Goal: Transaction & Acquisition: Purchase product/service

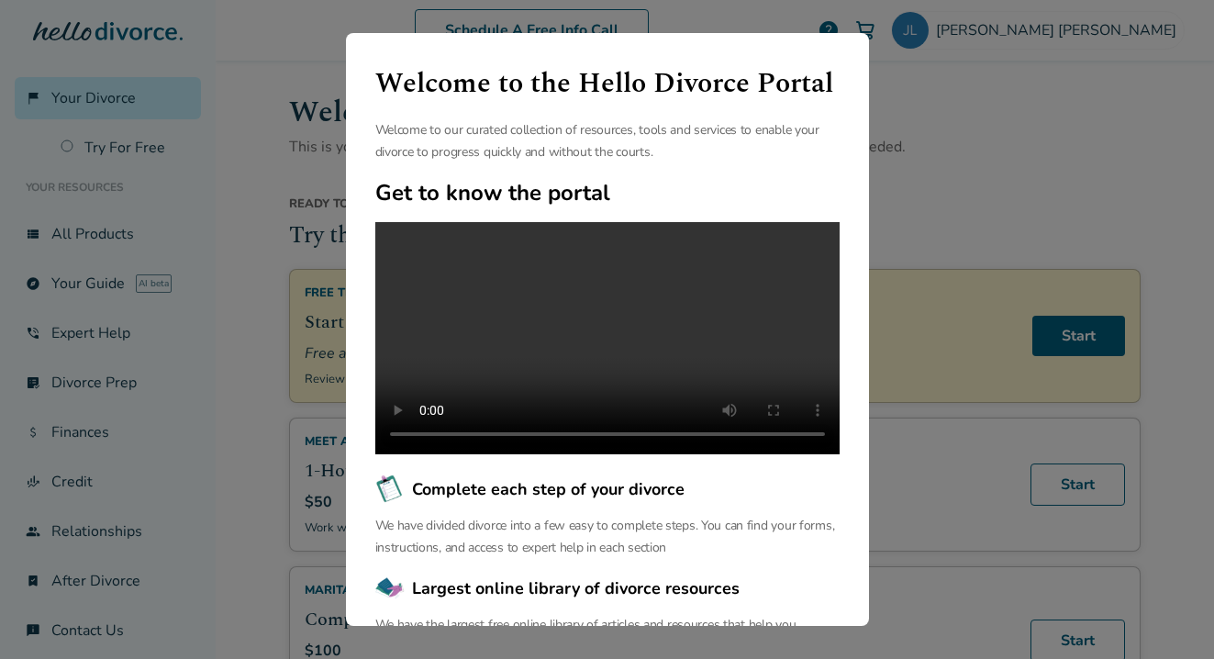
click at [968, 197] on div "Welcome to the Hello Divorce Portal Welcome to our curated collection of resour…" at bounding box center [607, 329] width 1214 height 659
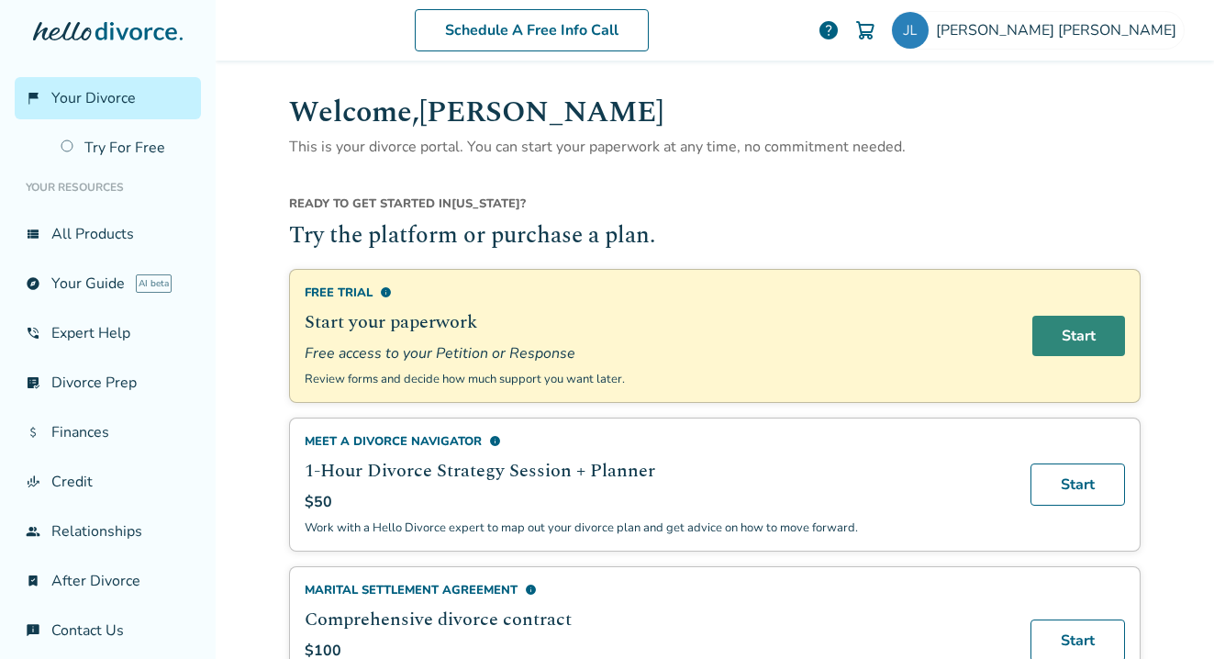
click at [1076, 331] on link "Start" at bounding box center [1078, 336] width 93 height 40
click at [965, 0] on div "Schedule A Free Info Call Jessica Luna help" at bounding box center [714, 30] width 969 height 72
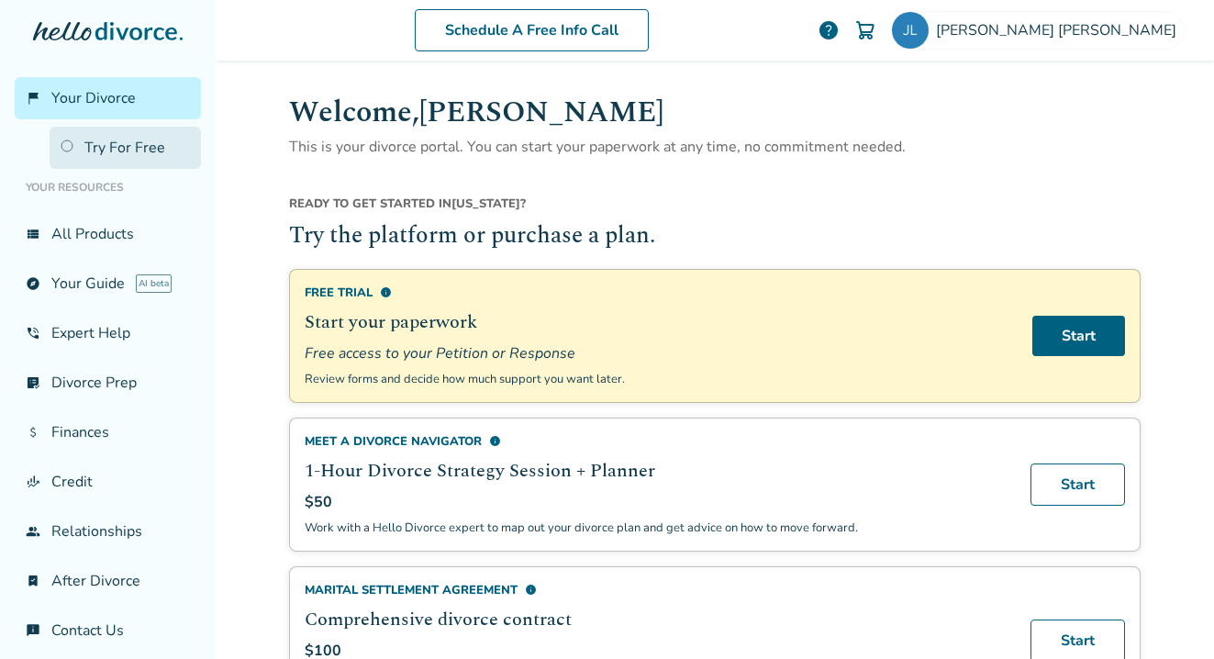
click at [103, 158] on link "Try For Free" at bounding box center [125, 148] width 151 height 42
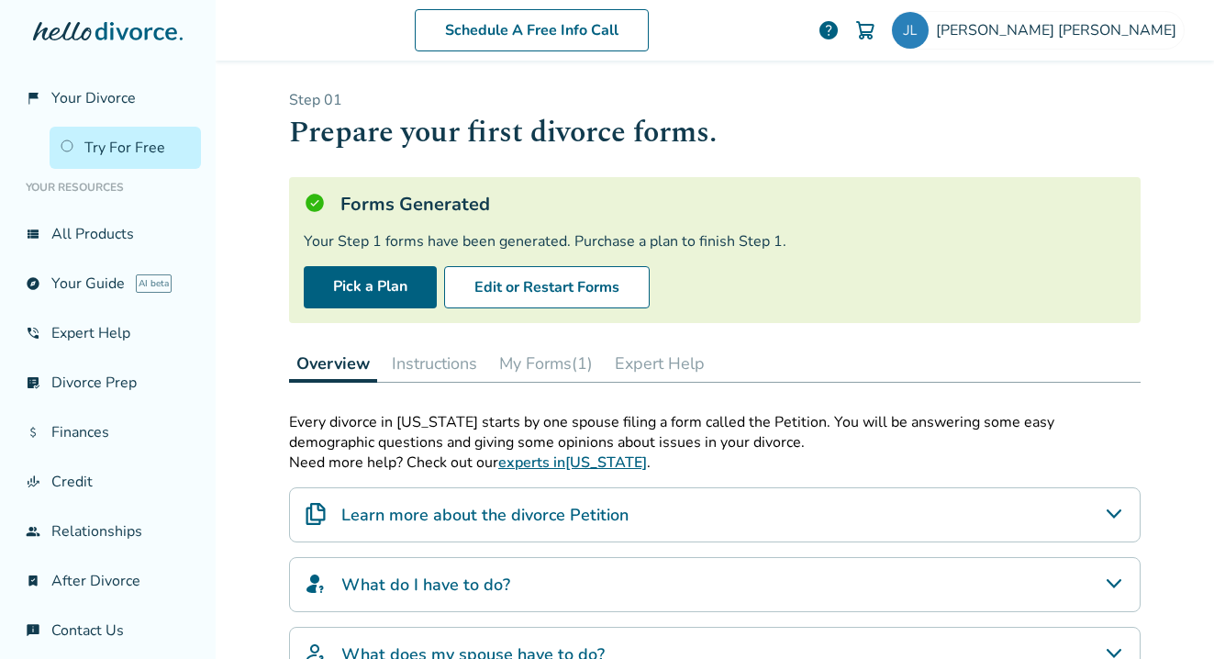
click at [529, 362] on button "My Forms (1)" at bounding box center [546, 363] width 108 height 37
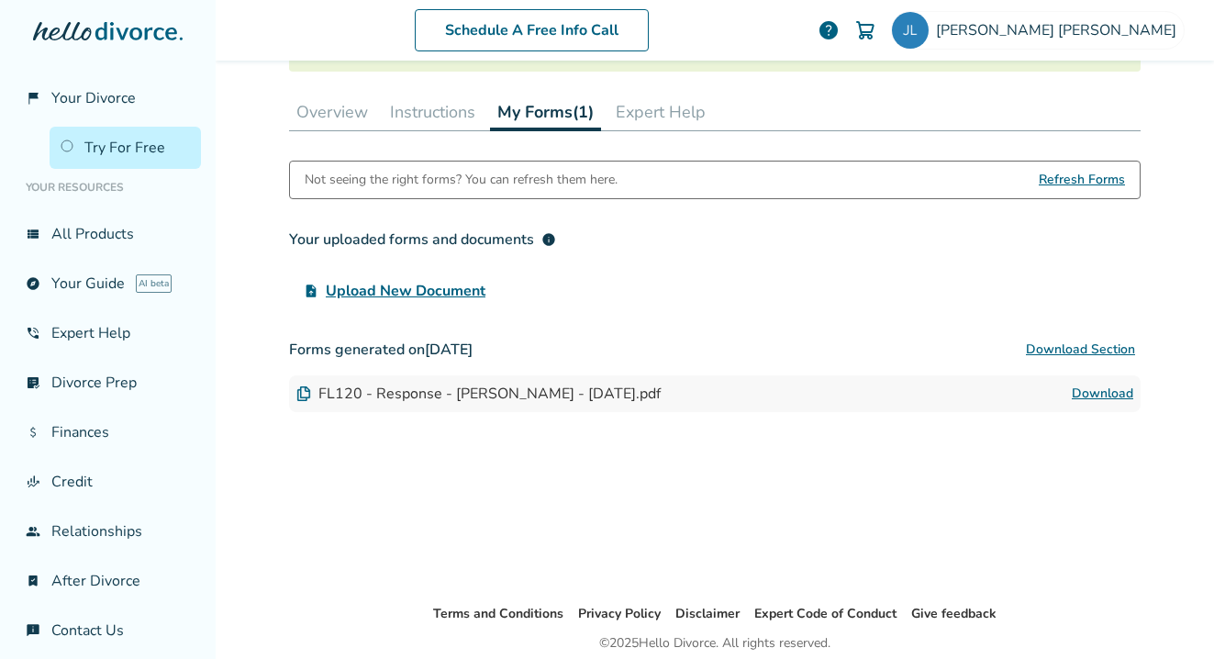
scroll to position [254, 0]
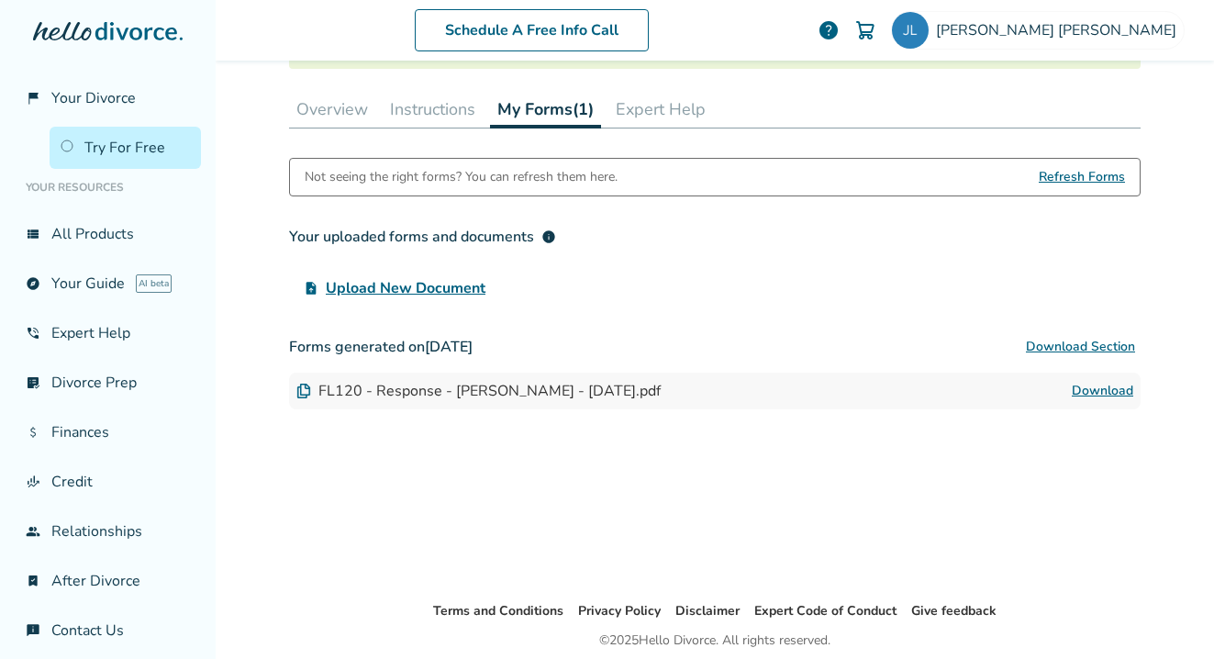
click at [1092, 386] on link "Download" at bounding box center [1102, 391] width 61 height 22
click at [639, 108] on button "Expert Help" at bounding box center [660, 109] width 105 height 37
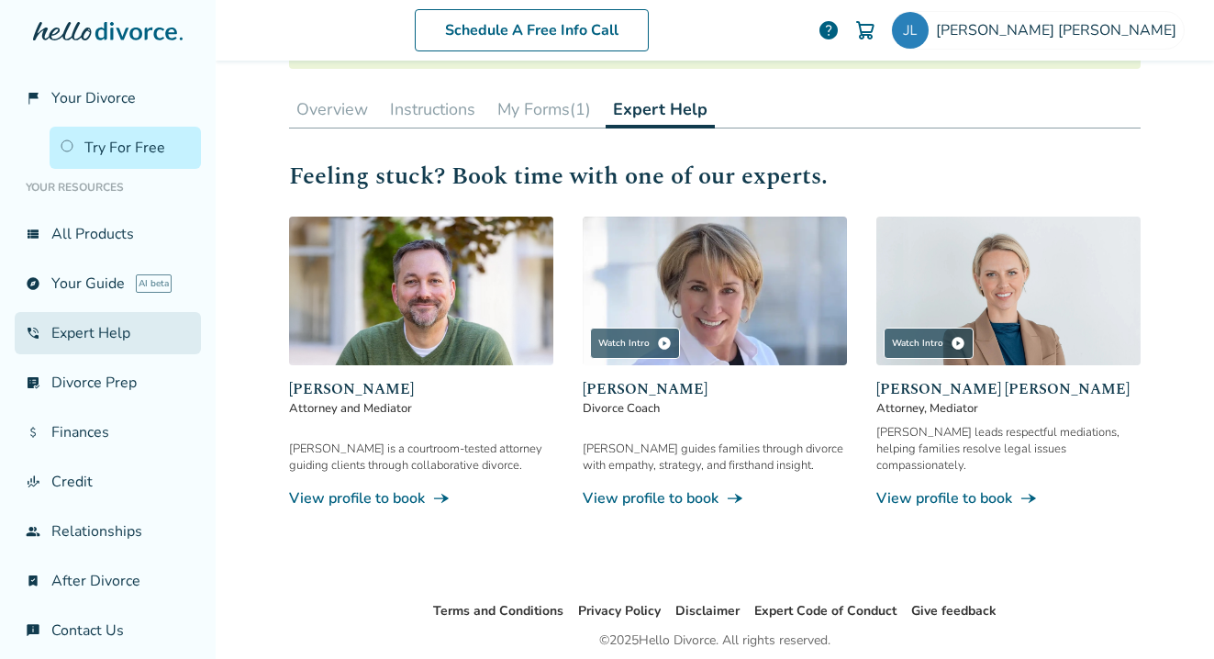
click at [115, 333] on link "phone_in_talk Expert Help" at bounding box center [108, 333] width 186 height 42
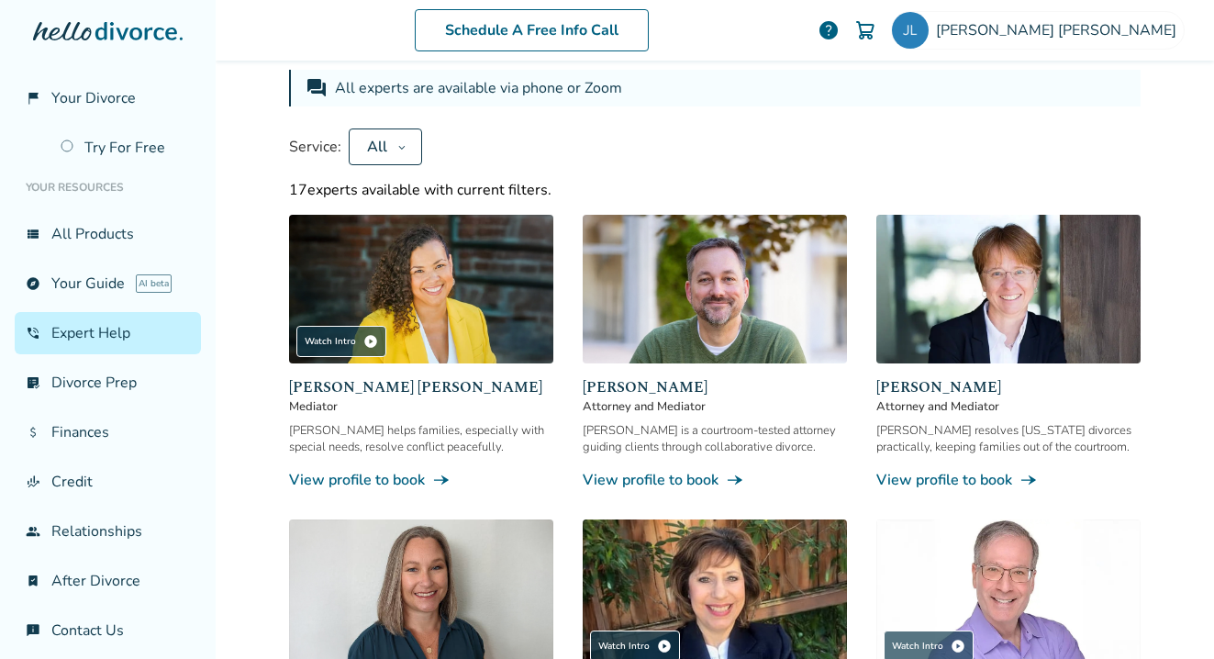
scroll to position [32, 0]
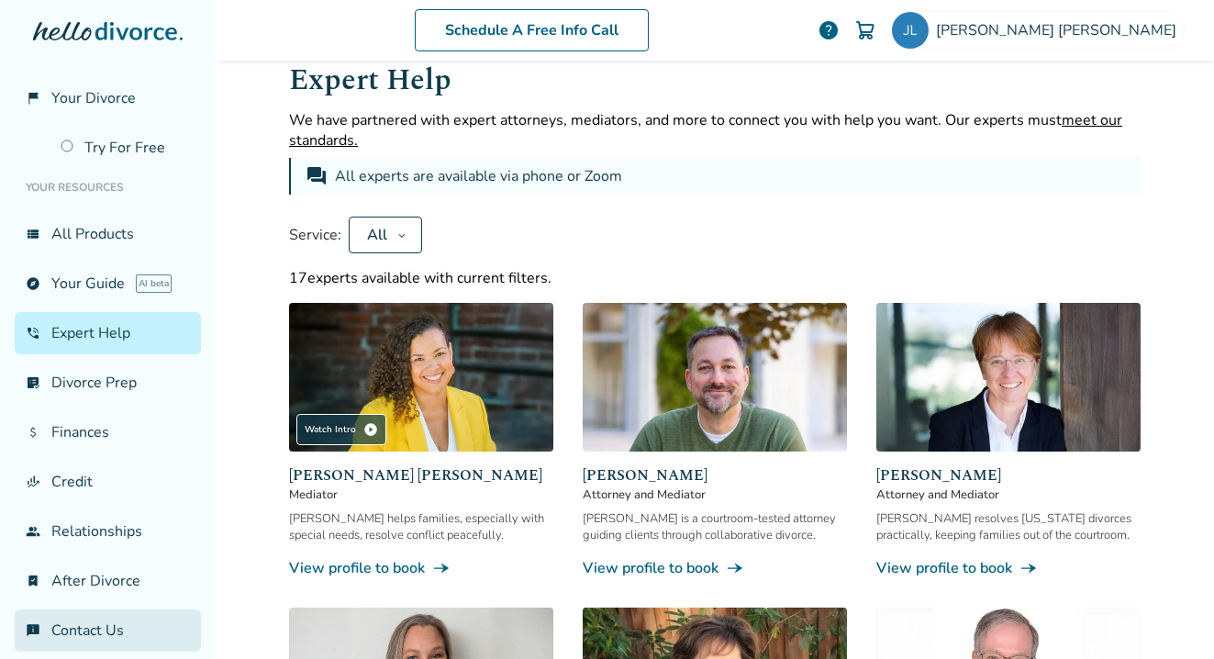
click at [106, 631] on link "chat_info Contact Us" at bounding box center [108, 630] width 186 height 42
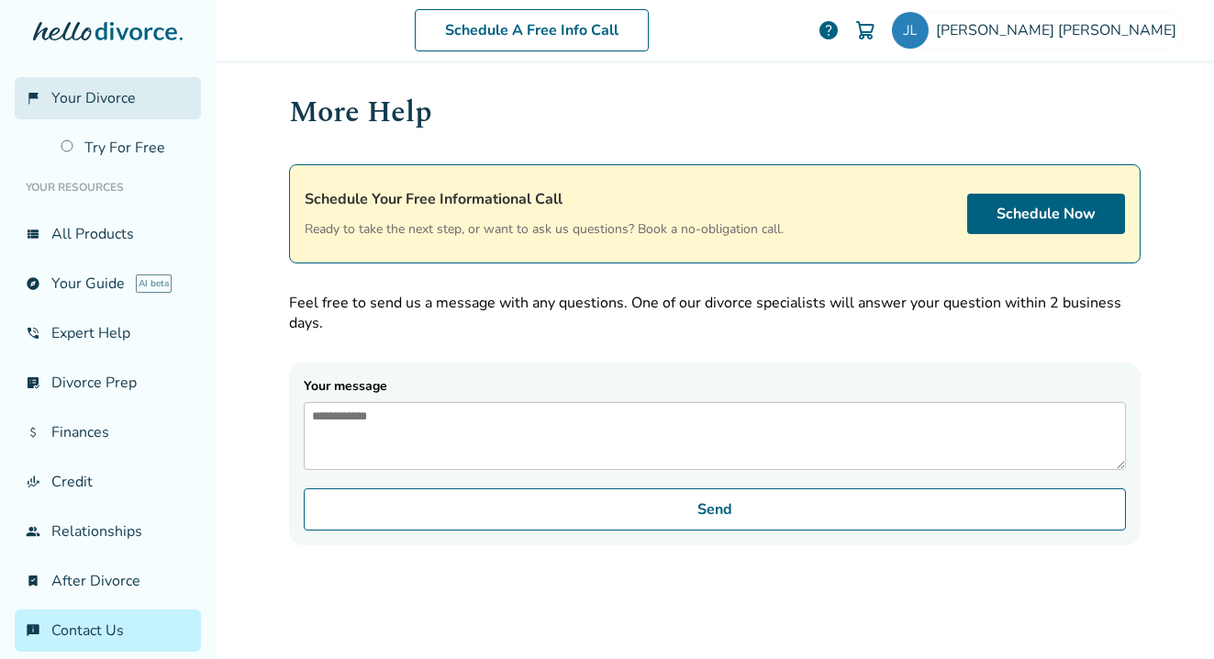
click at [76, 104] on span "Your Divorce" at bounding box center [93, 98] width 84 height 20
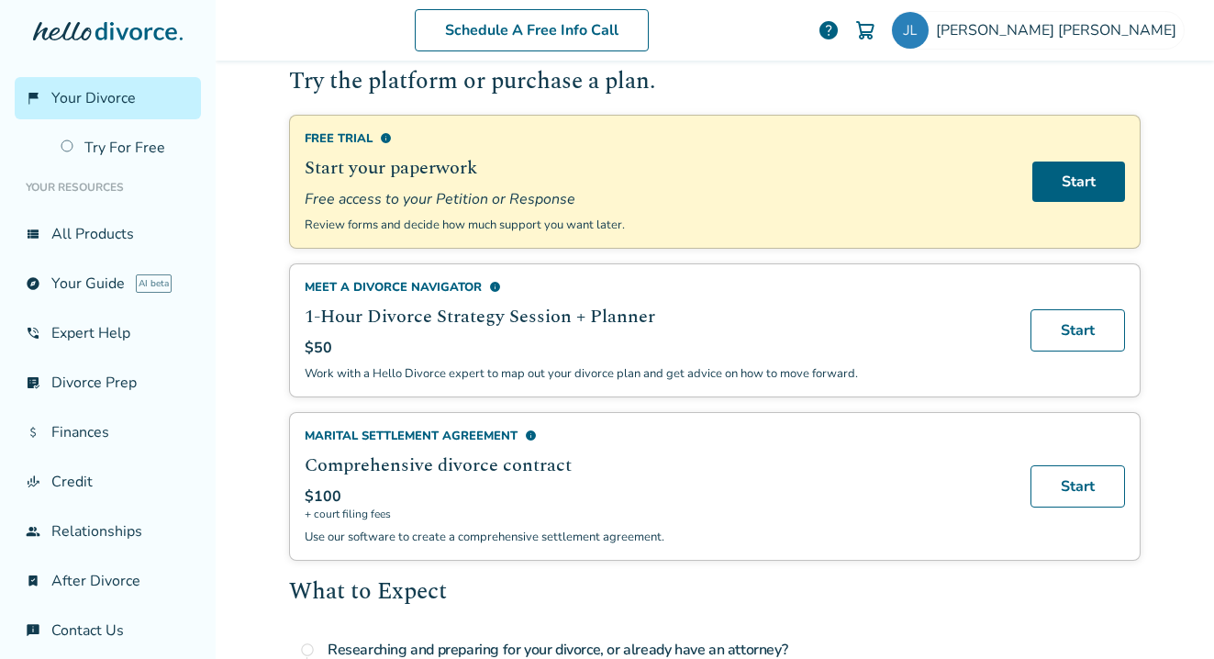
scroll to position [205, 0]
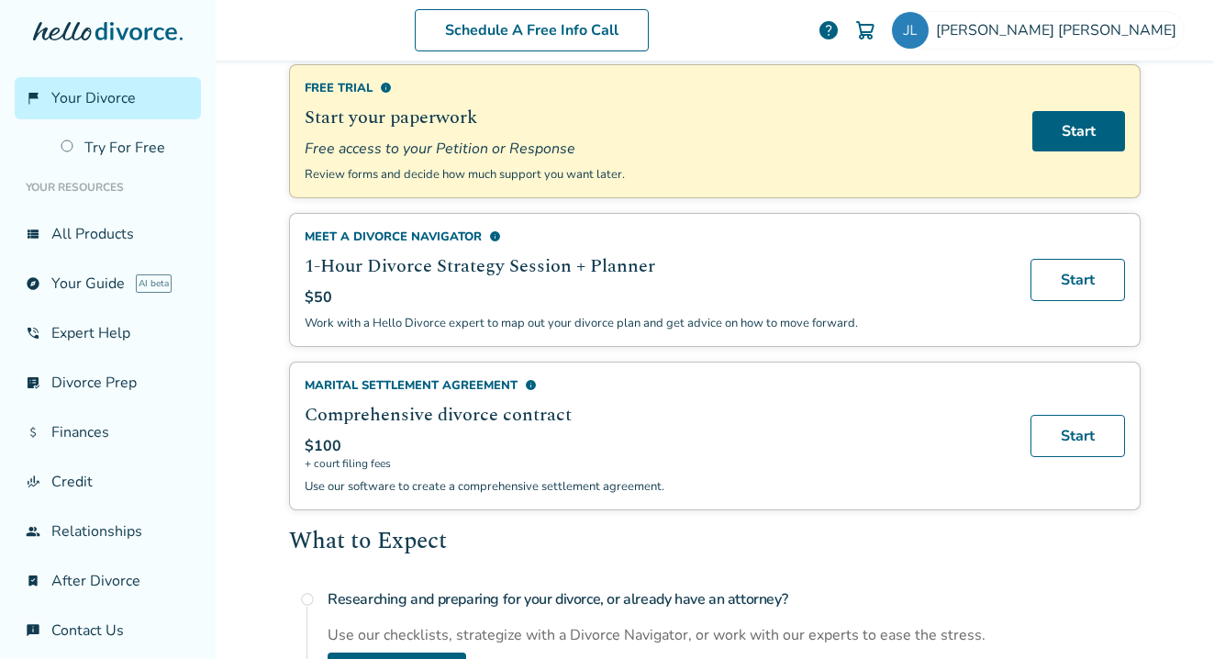
click at [525, 388] on span "info" at bounding box center [531, 385] width 12 height 12
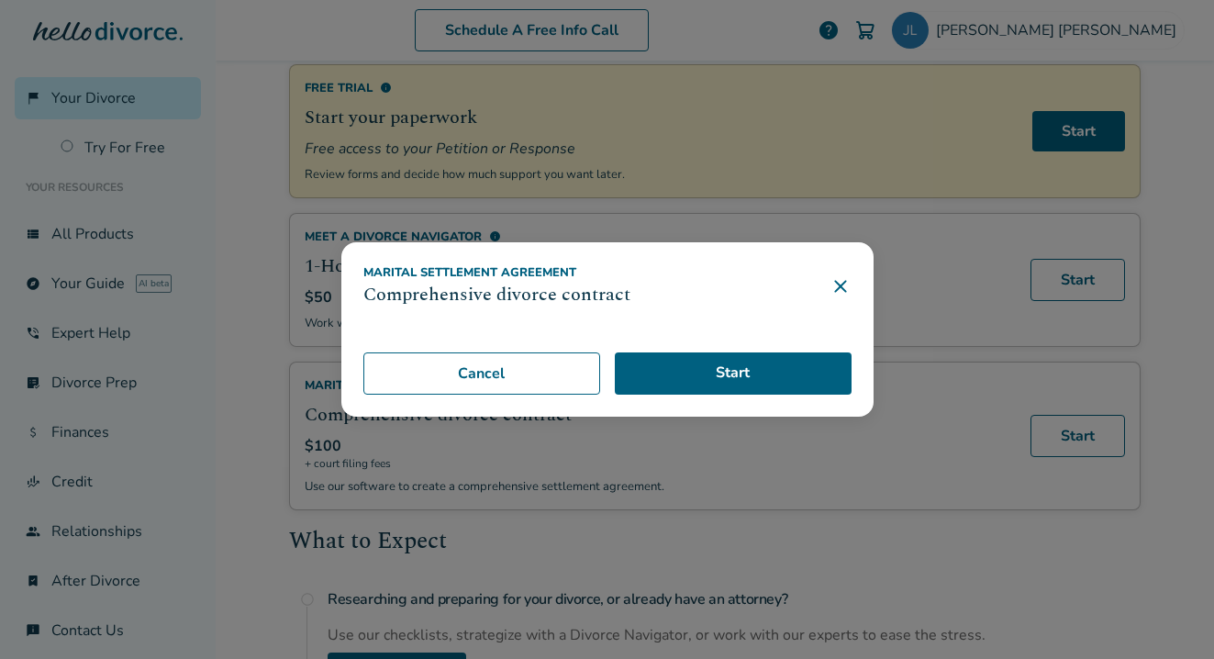
click at [835, 295] on icon at bounding box center [840, 286] width 22 height 22
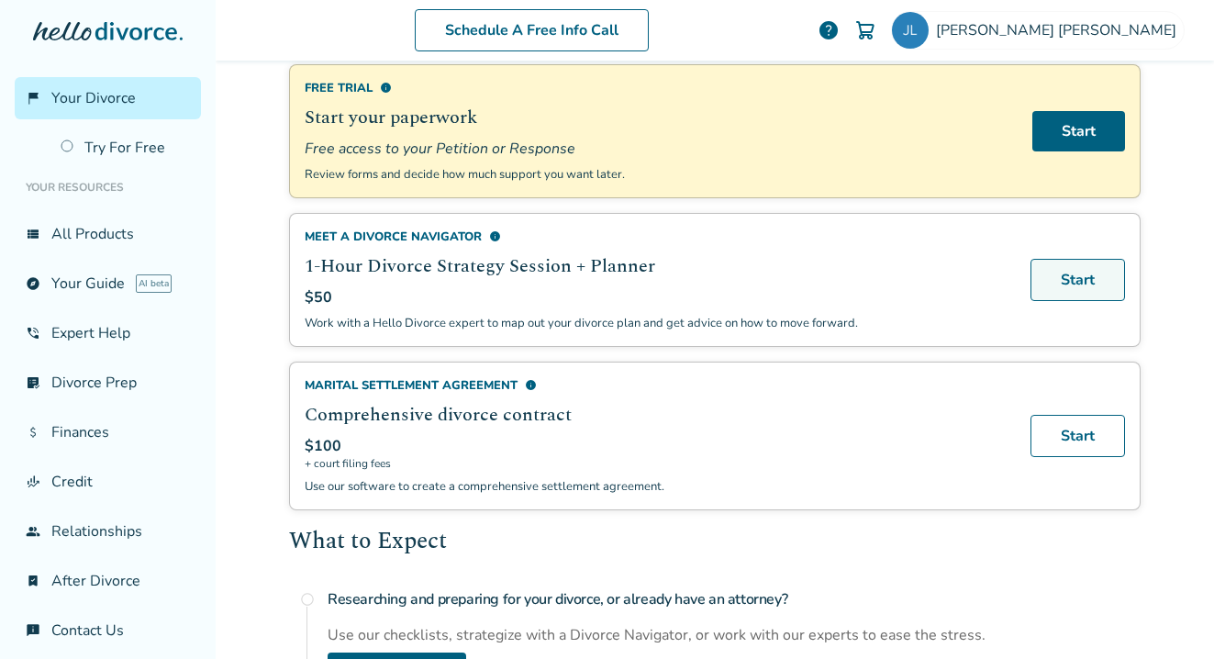
click at [1062, 281] on link "Start" at bounding box center [1077, 280] width 95 height 42
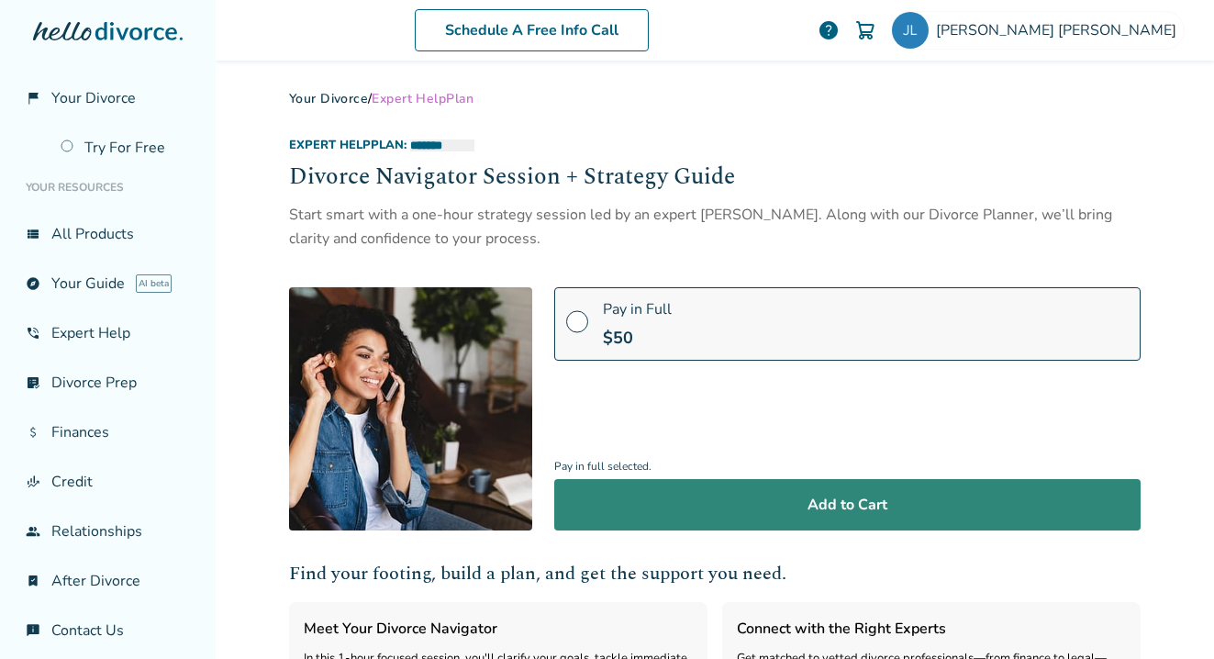
click at [733, 495] on button "Add to Cart" at bounding box center [847, 504] width 586 height 51
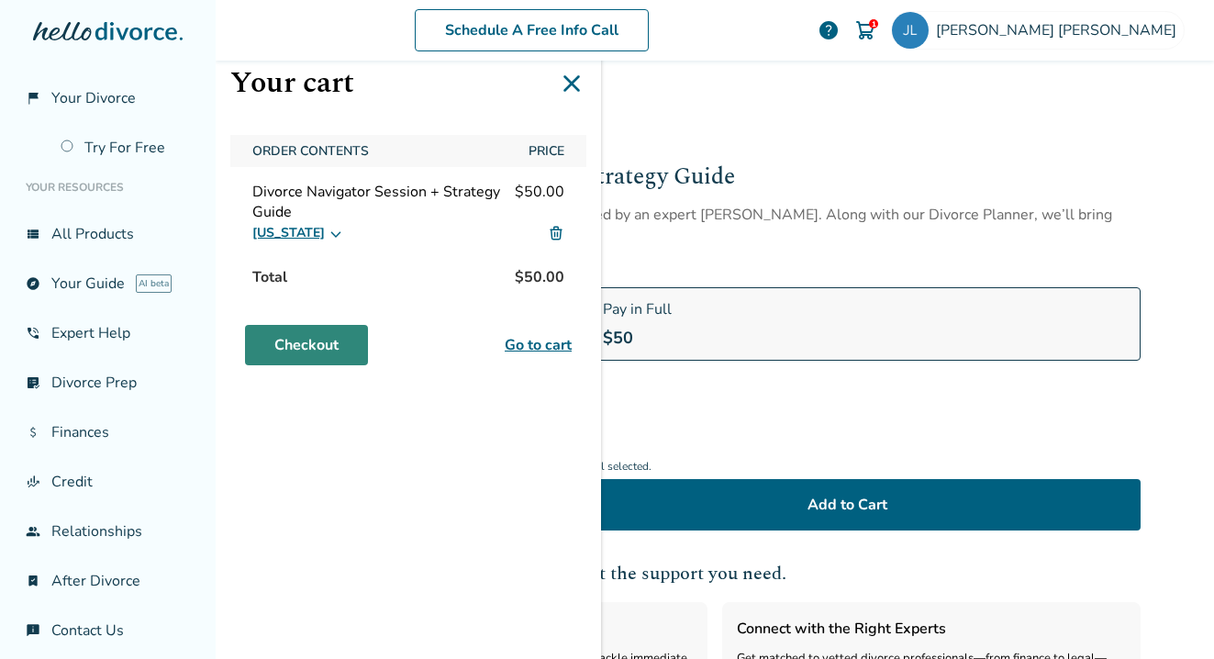
click at [328, 343] on link "Checkout" at bounding box center [306, 345] width 123 height 40
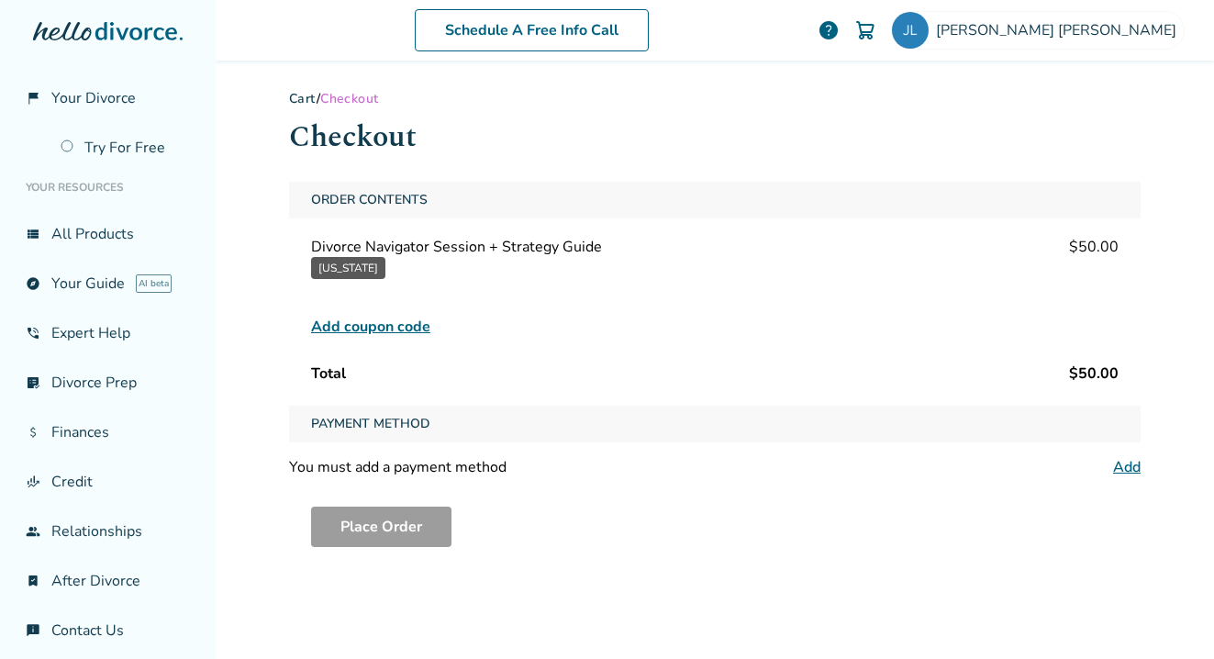
click at [1123, 462] on link "Add" at bounding box center [1127, 467] width 28 height 20
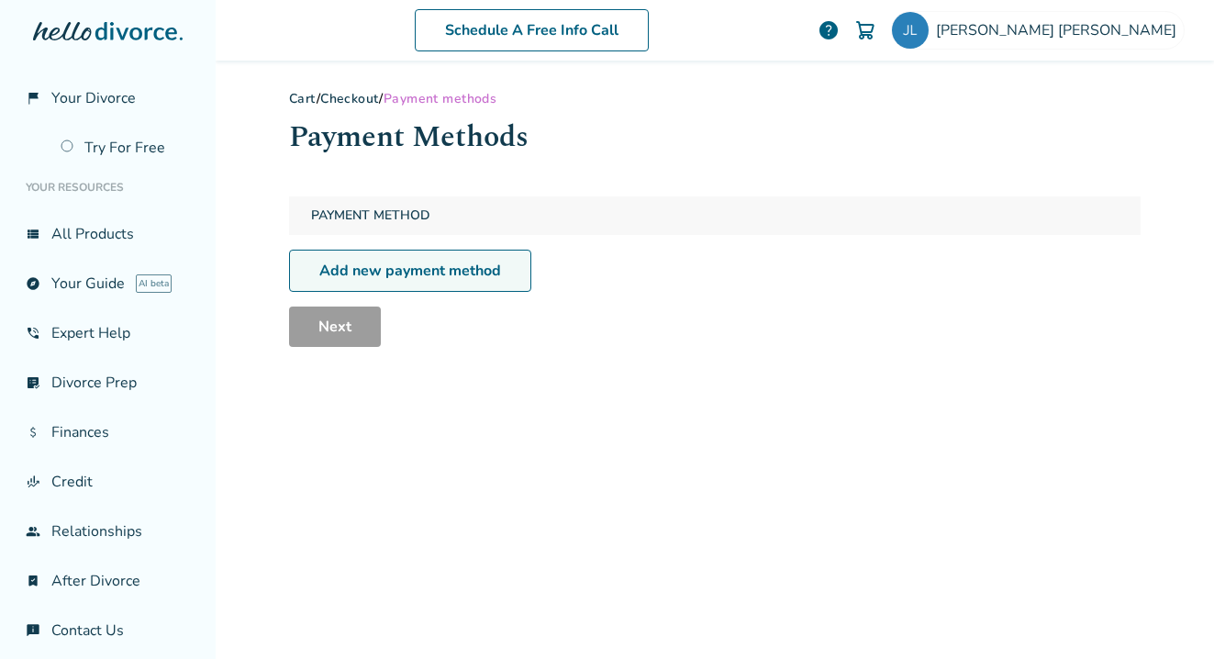
click at [484, 263] on link "Add new payment method" at bounding box center [410, 271] width 242 height 42
select select "**"
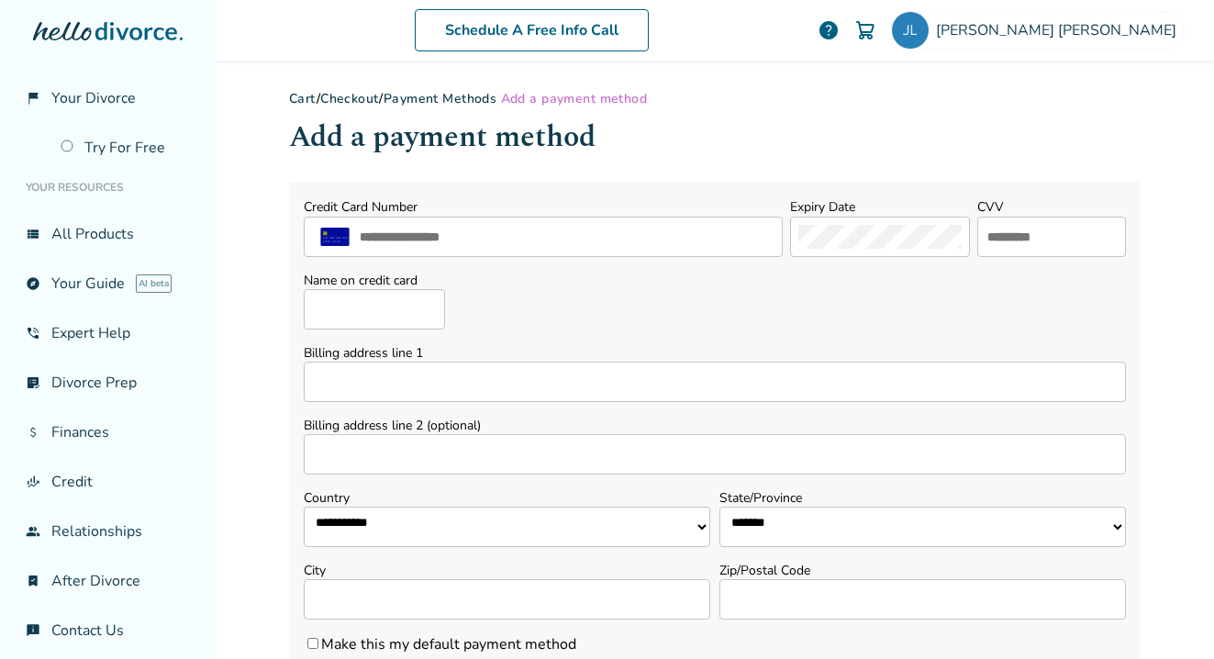
click at [382, 317] on input "Name on credit card" at bounding box center [374, 309] width 141 height 40
type input "**********"
select select "**"
type input "******"
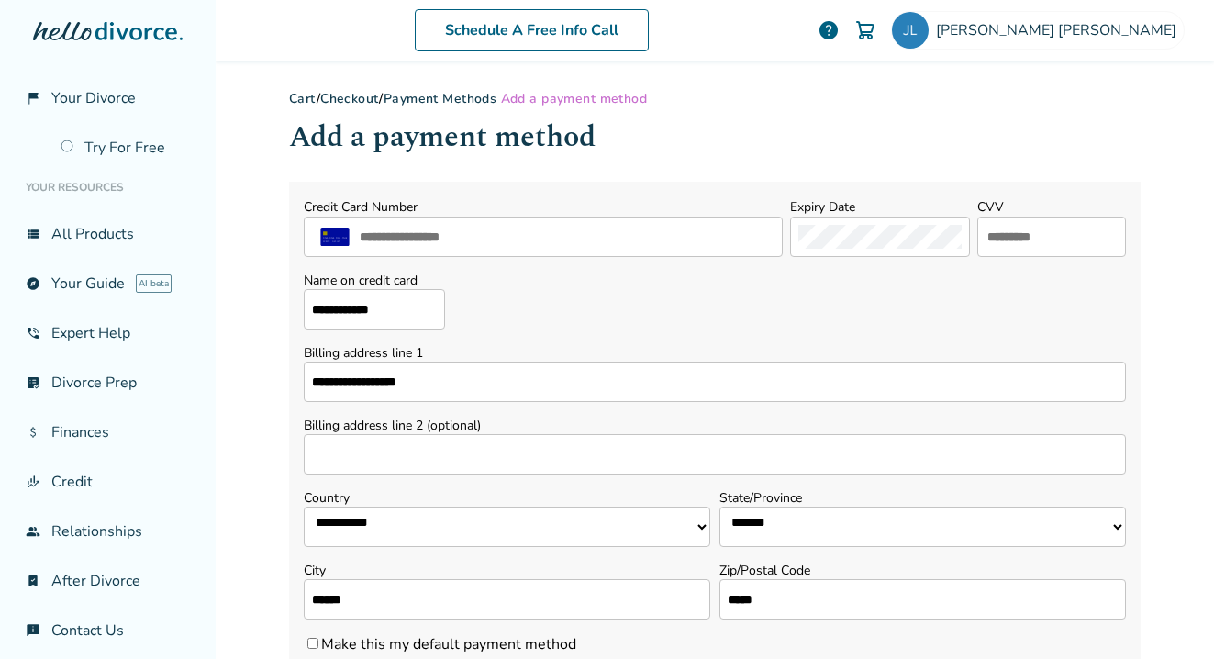
type input "*****"
click at [589, 229] on input "text" at bounding box center [566, 237] width 417 height 24
type input "**********"
click at [985, 237] on input "text" at bounding box center [1051, 237] width 132 height 24
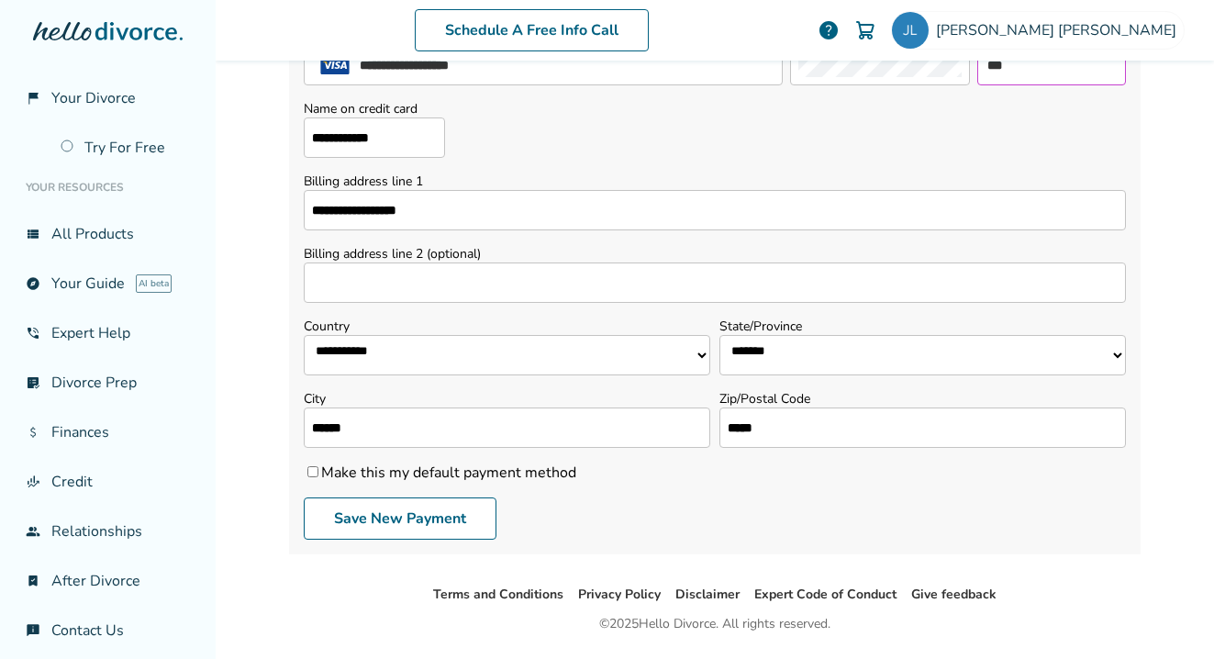
scroll to position [179, 0]
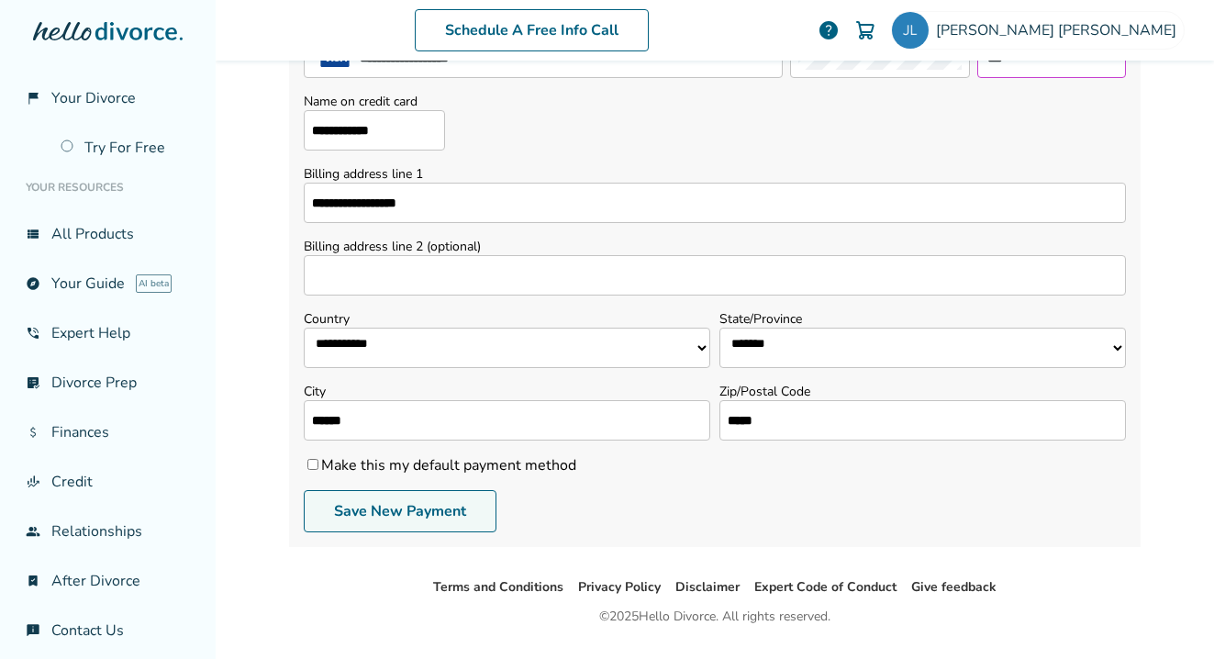
type input "***"
click at [462, 514] on button "Save New Payment" at bounding box center [400, 511] width 193 height 42
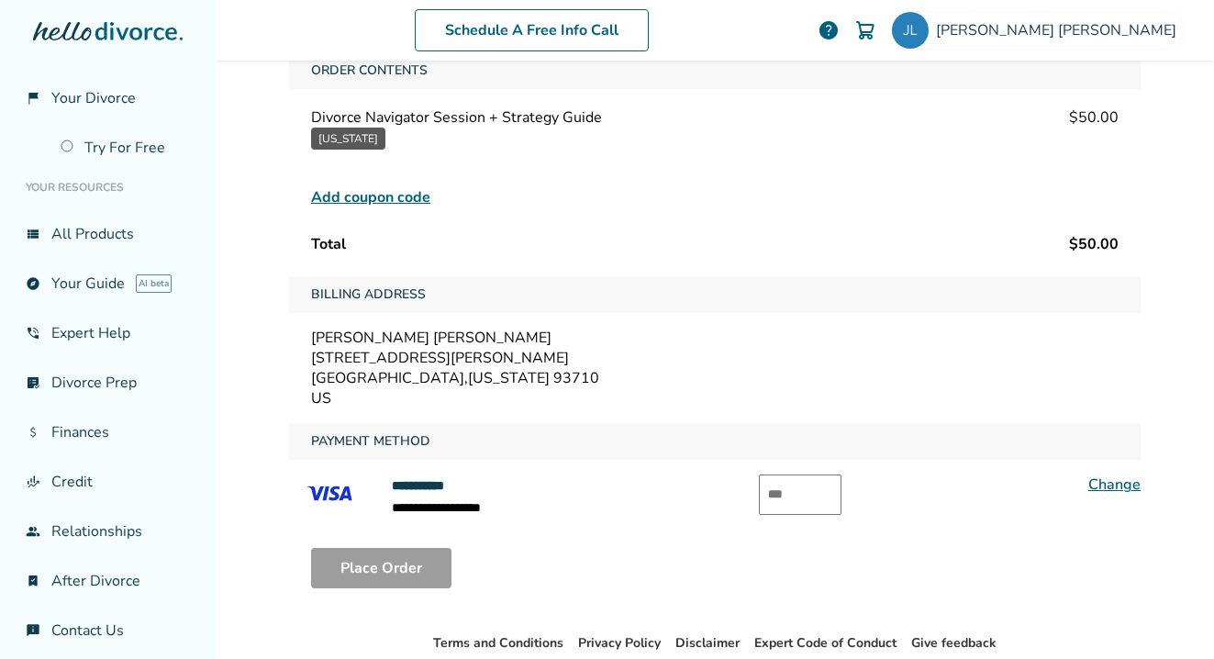
scroll to position [231, 0]
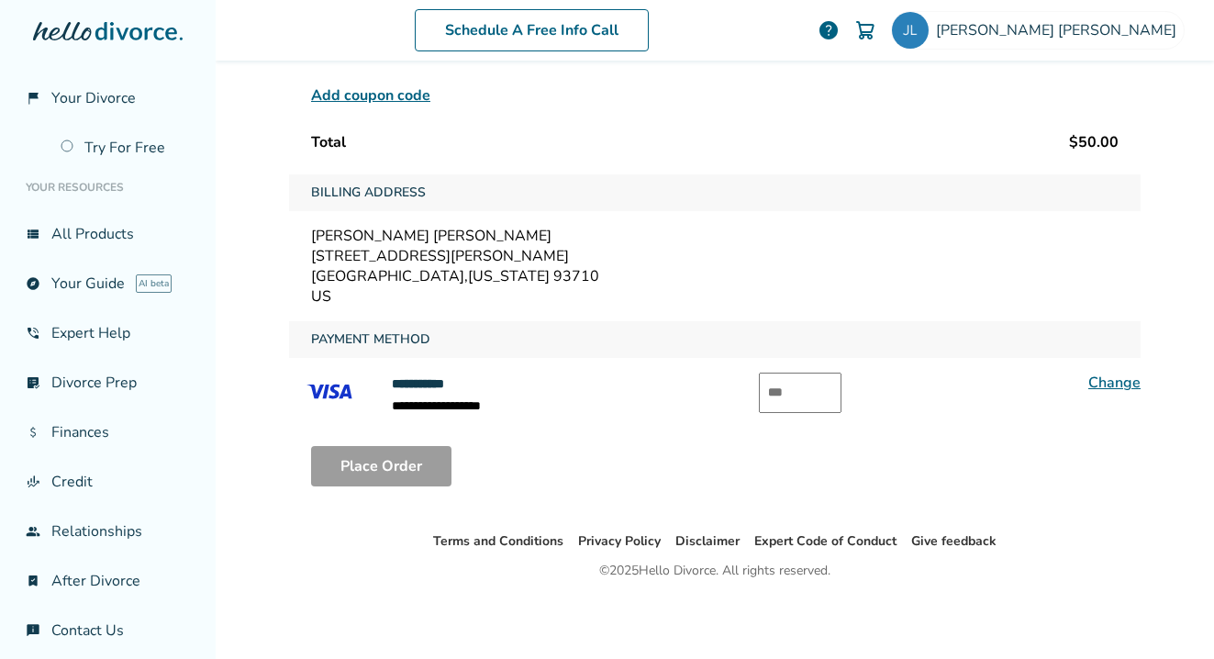
click at [789, 401] on input "text" at bounding box center [800, 393] width 83 height 40
type input "***"
click at [396, 469] on button "Place Order" at bounding box center [381, 466] width 140 height 40
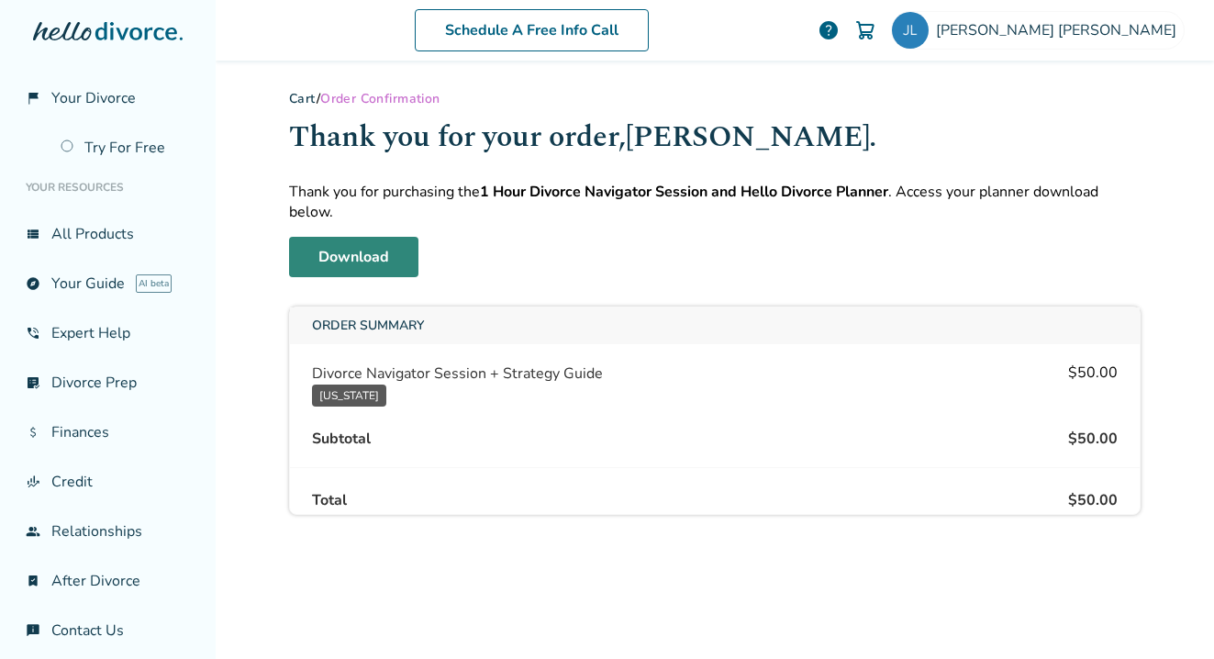
click at [340, 258] on link "Download" at bounding box center [353, 257] width 129 height 40
click at [346, 276] on link "Download" at bounding box center [353, 257] width 129 height 40
click at [1096, 35] on span "[PERSON_NAME]" at bounding box center [1060, 30] width 248 height 20
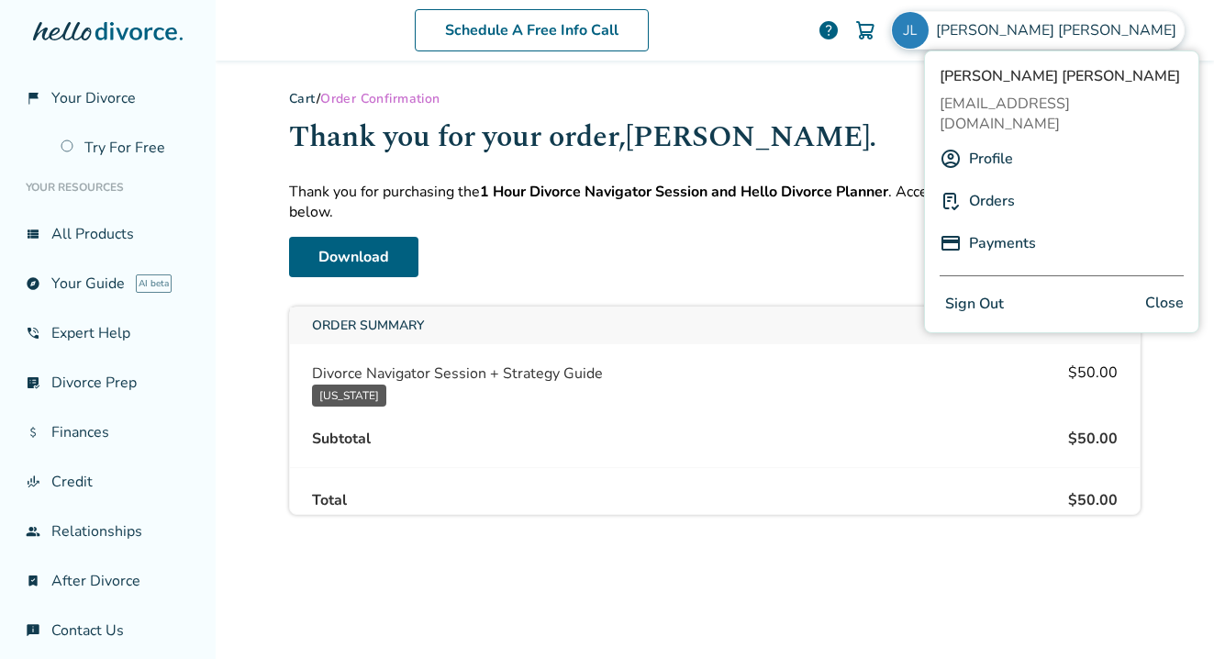
click at [843, 99] on div "Cart / Order Confirmation" at bounding box center [715, 98] width 852 height 17
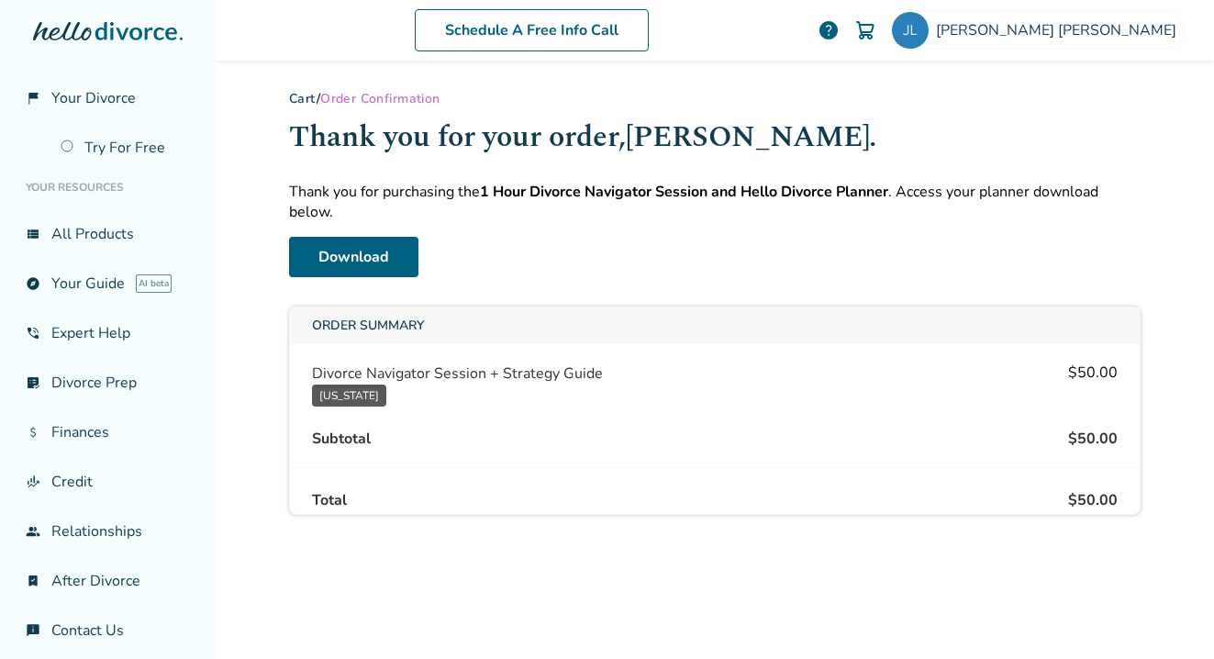
scroll to position [15, 0]
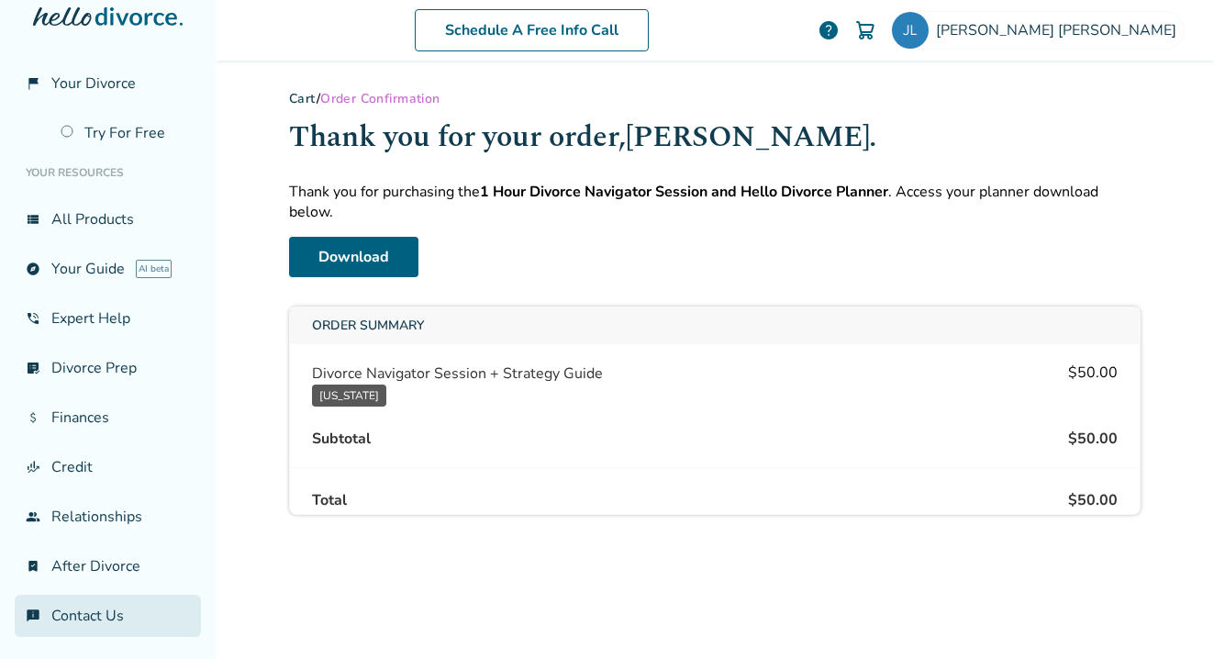
click at [85, 615] on link "chat_info Contact Us" at bounding box center [108, 616] width 186 height 42
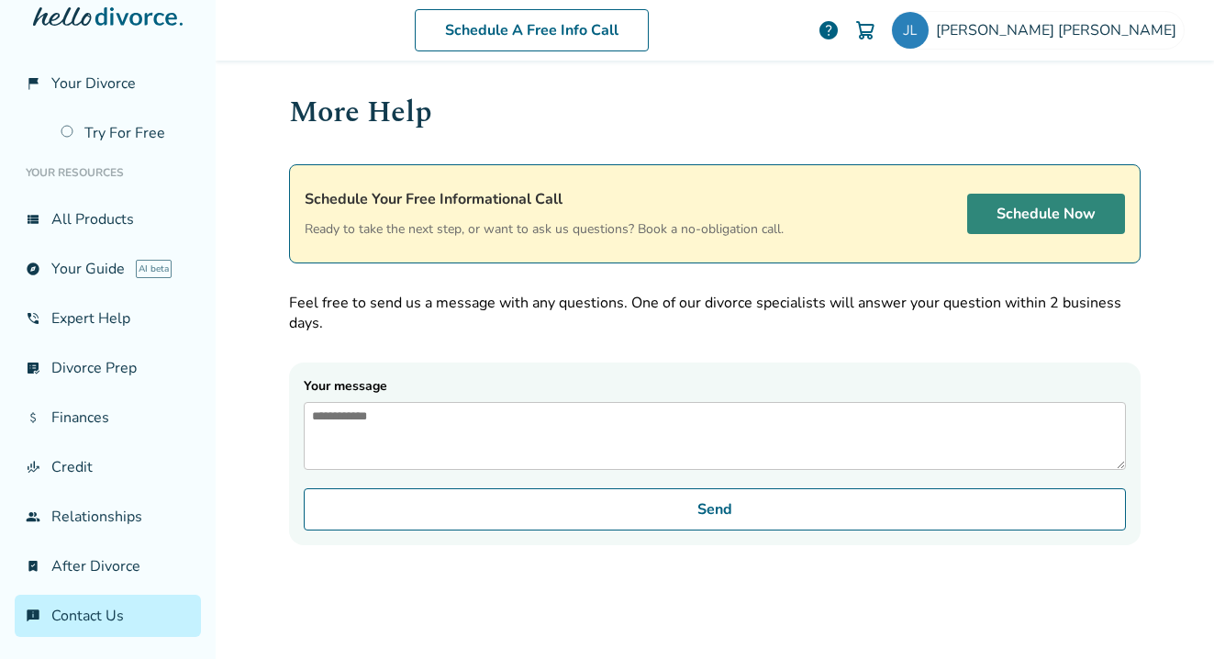
click at [996, 208] on link "Schedule Now" at bounding box center [1046, 214] width 158 height 40
click at [1033, 237] on div "Schedule Now" at bounding box center [961, 213] width 327 height 53
click at [1038, 217] on link "Schedule Now" at bounding box center [1046, 214] width 158 height 40
